Goal: Task Accomplishment & Management: Manage account settings

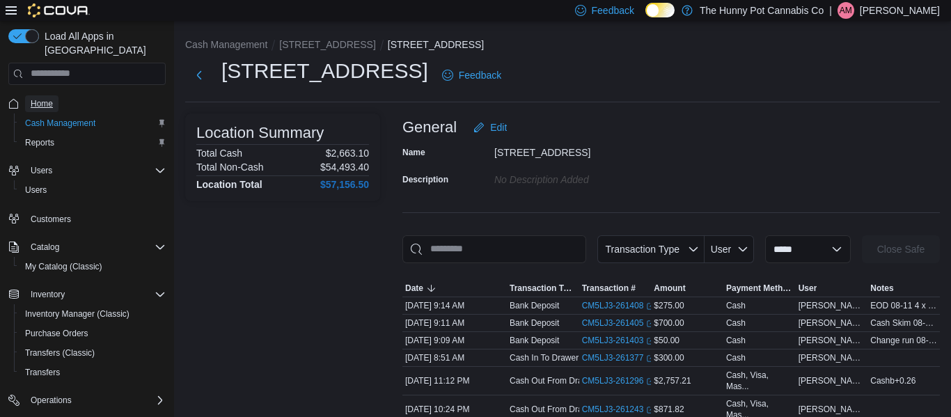
click at [53, 95] on span "Home" at bounding box center [42, 103] width 22 height 17
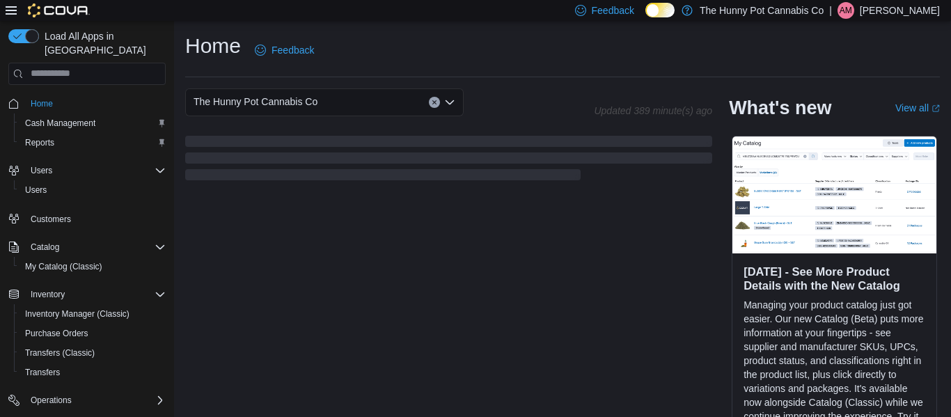
click at [918, 17] on p "Ashley Moase" at bounding box center [900, 10] width 80 height 17
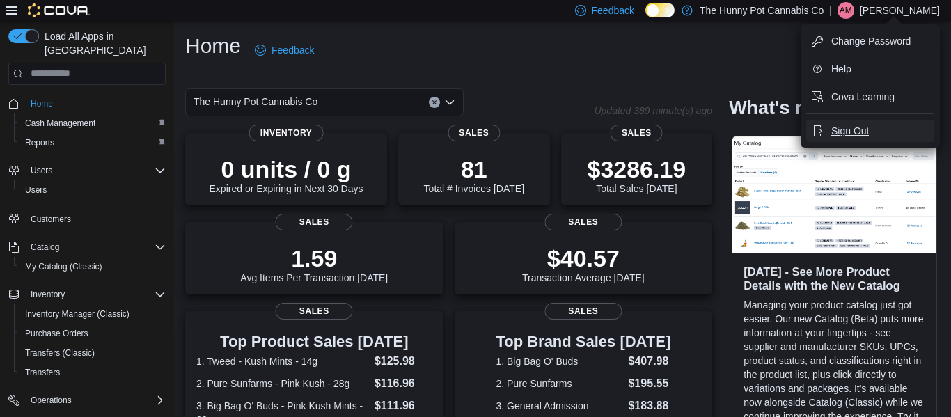
click at [869, 123] on button "Sign Out" at bounding box center [870, 131] width 128 height 22
